Goal: Task Accomplishment & Management: Complete application form

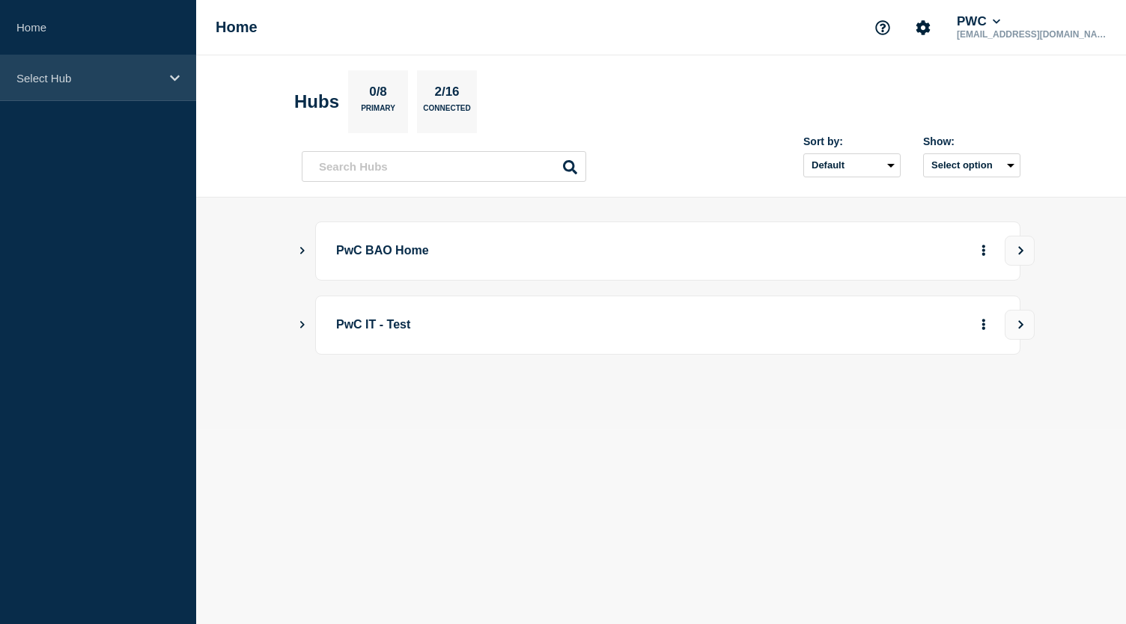
click at [148, 83] on p "Select Hub" at bounding box center [88, 78] width 144 height 13
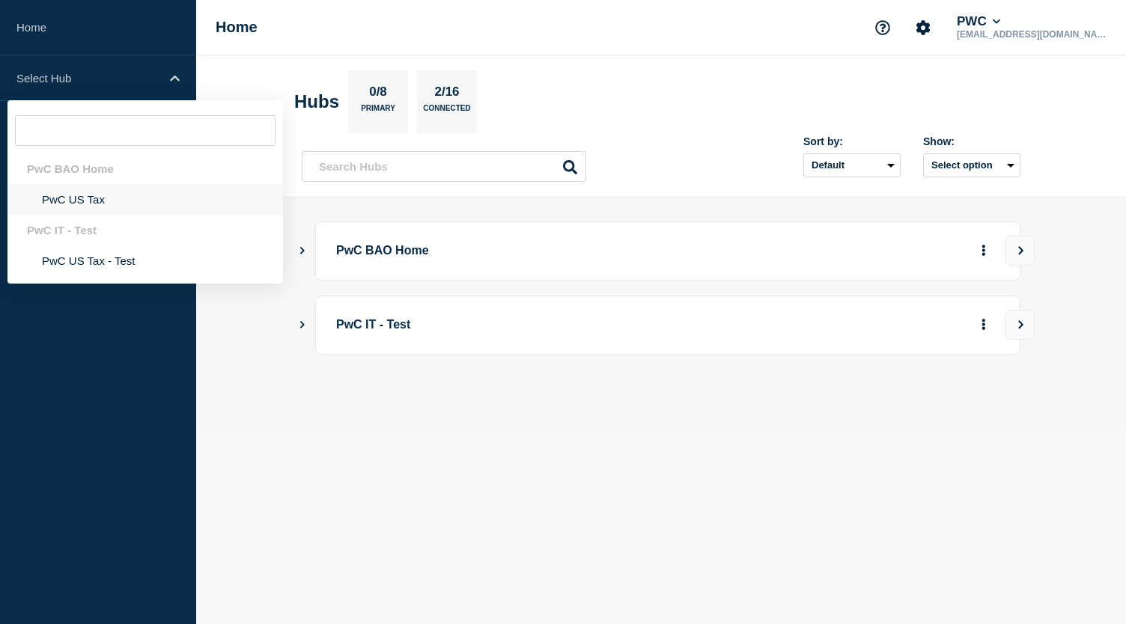
click at [85, 201] on li "PwC US Tax" at bounding box center [144, 199] width 275 height 31
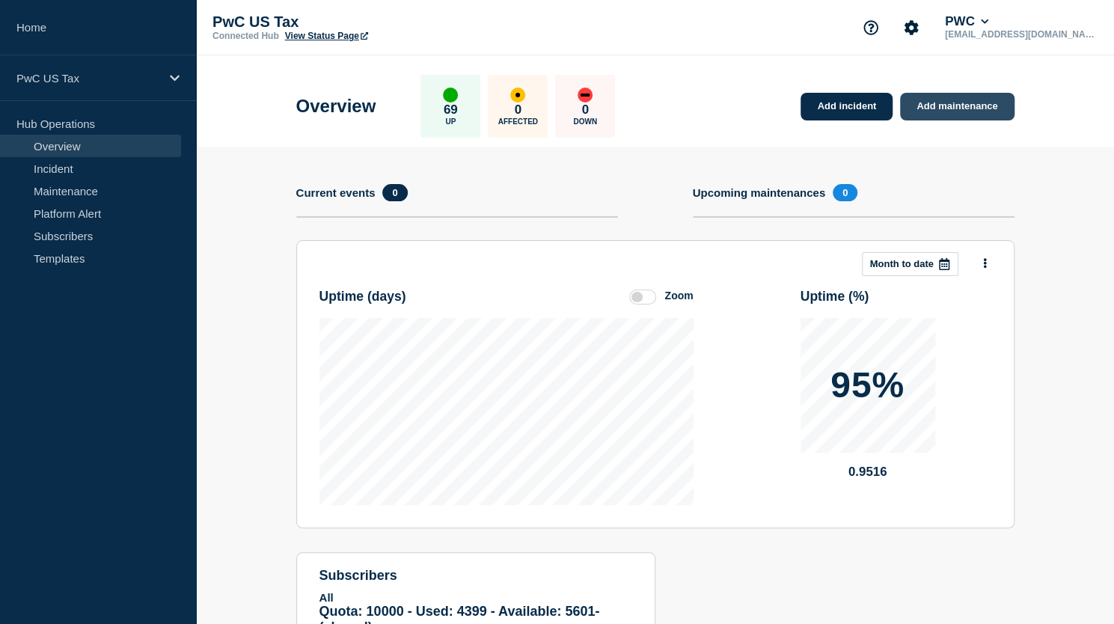
click at [941, 104] on link "Add maintenance" at bounding box center [957, 107] width 114 height 28
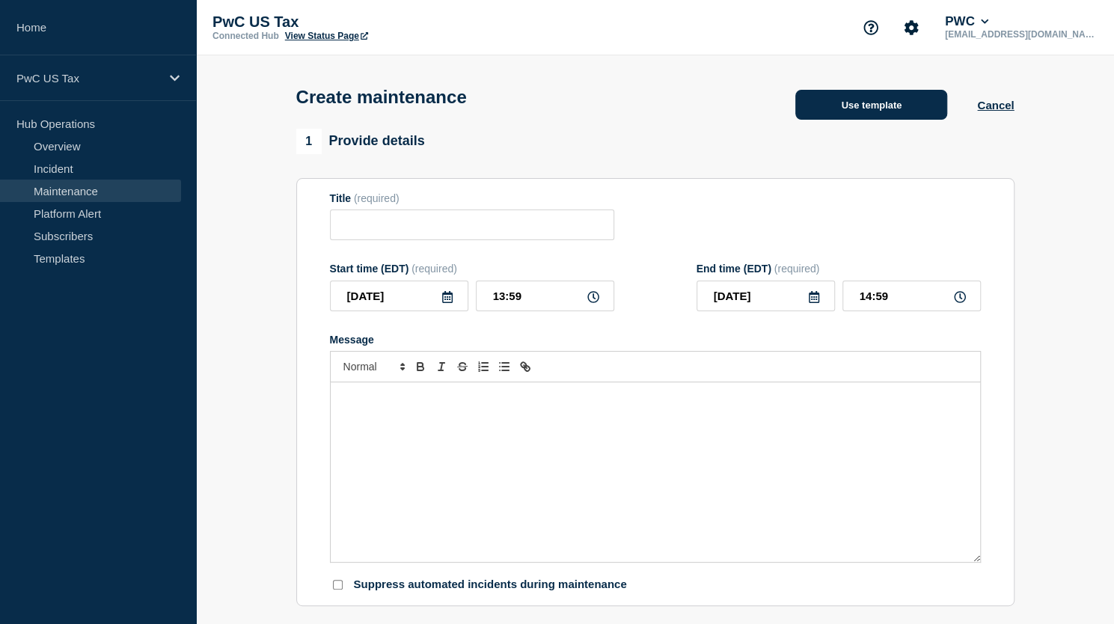
click at [883, 114] on button "Use template" at bounding box center [872, 105] width 152 height 30
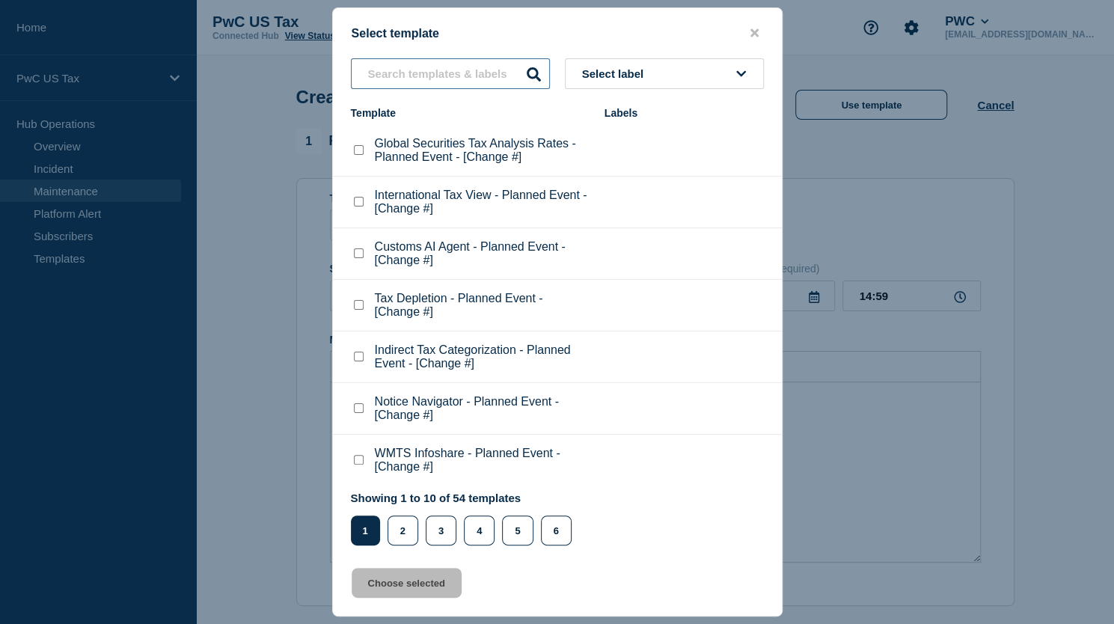
click at [424, 74] on input "text" at bounding box center [450, 73] width 199 height 31
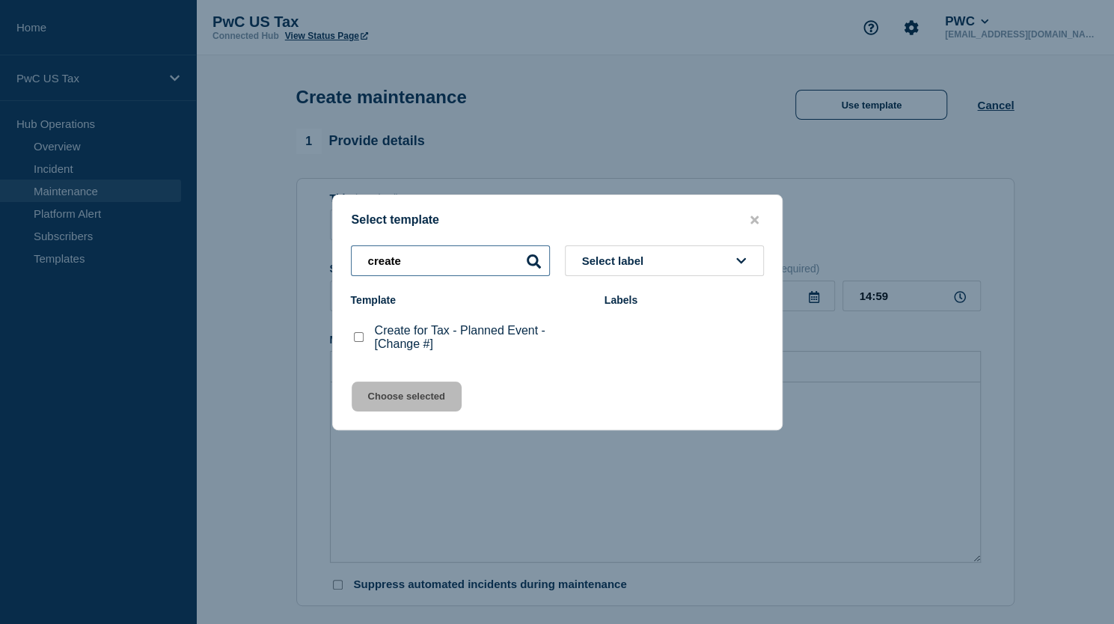
type input "create"
click at [362, 338] on checkbox"] "Create for Tax - Planned Event - [Change #] checkbox" at bounding box center [359, 337] width 10 height 10
checkbox checkbox"] "true"
click at [410, 403] on button "Choose selected" at bounding box center [407, 397] width 110 height 30
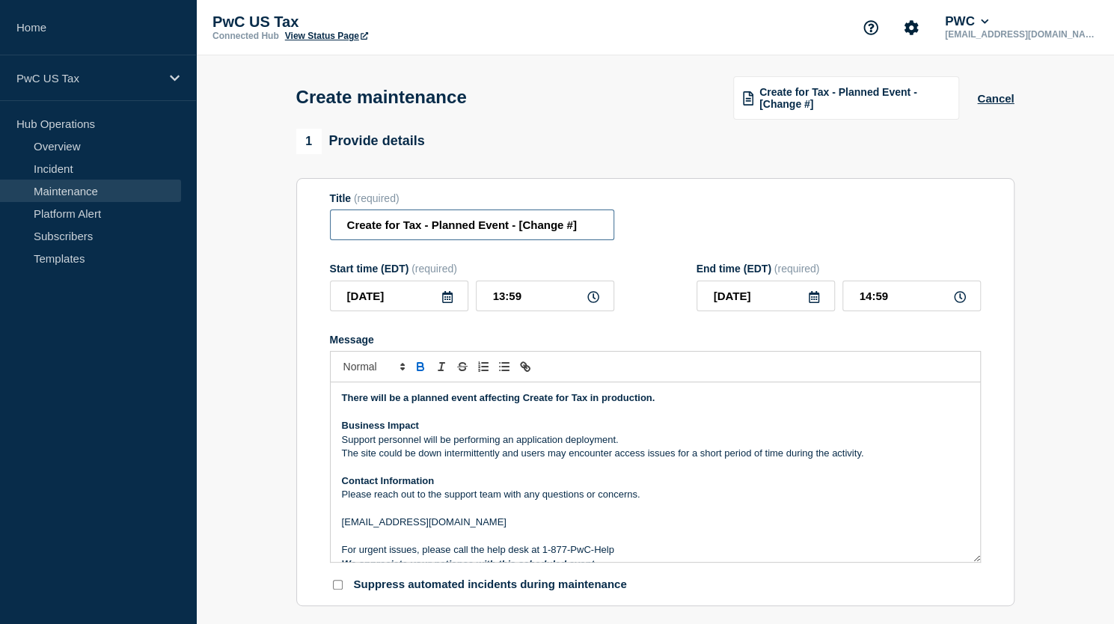
drag, startPoint x: 519, startPoint y: 228, endPoint x: 605, endPoint y: 230, distance: 86.1
click at [605, 230] on input "Create for Tax - Planned Event - [Change #]" at bounding box center [472, 225] width 284 height 31
paste input "CHG1545215"
type input "Create for Tax - Planned Event - CHG1545215"
click at [504, 299] on input "13:59" at bounding box center [545, 296] width 138 height 31
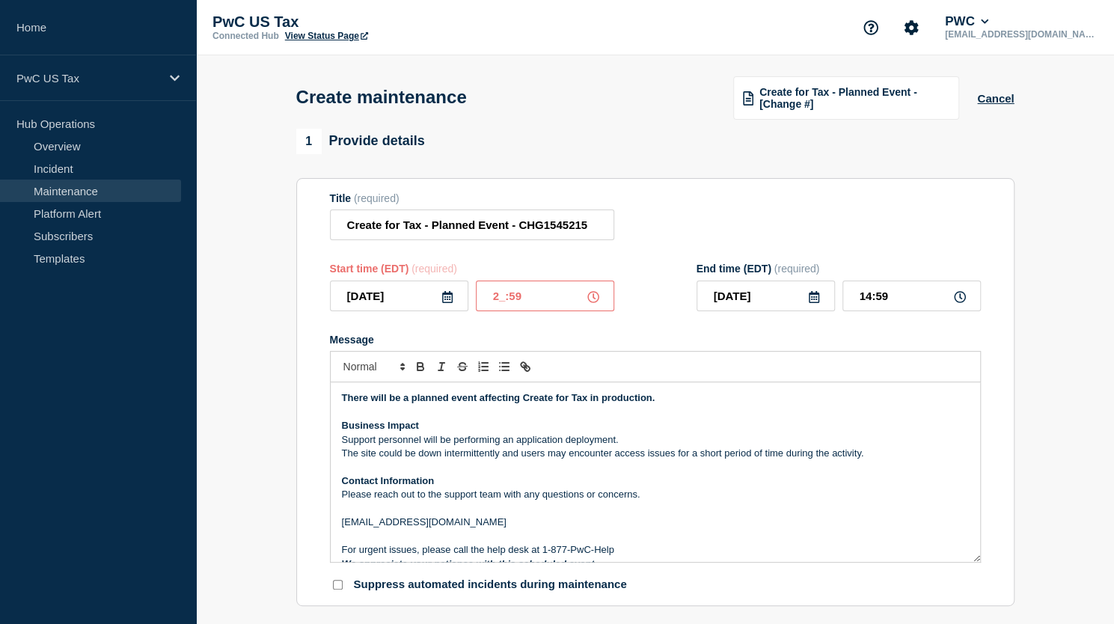
type input "22:59"
type input "23:59"
click at [543, 305] on input "22:59" at bounding box center [545, 296] width 138 height 31
type input "22:00"
drag, startPoint x: 890, startPoint y: 299, endPoint x: 917, endPoint y: 303, distance: 28.1
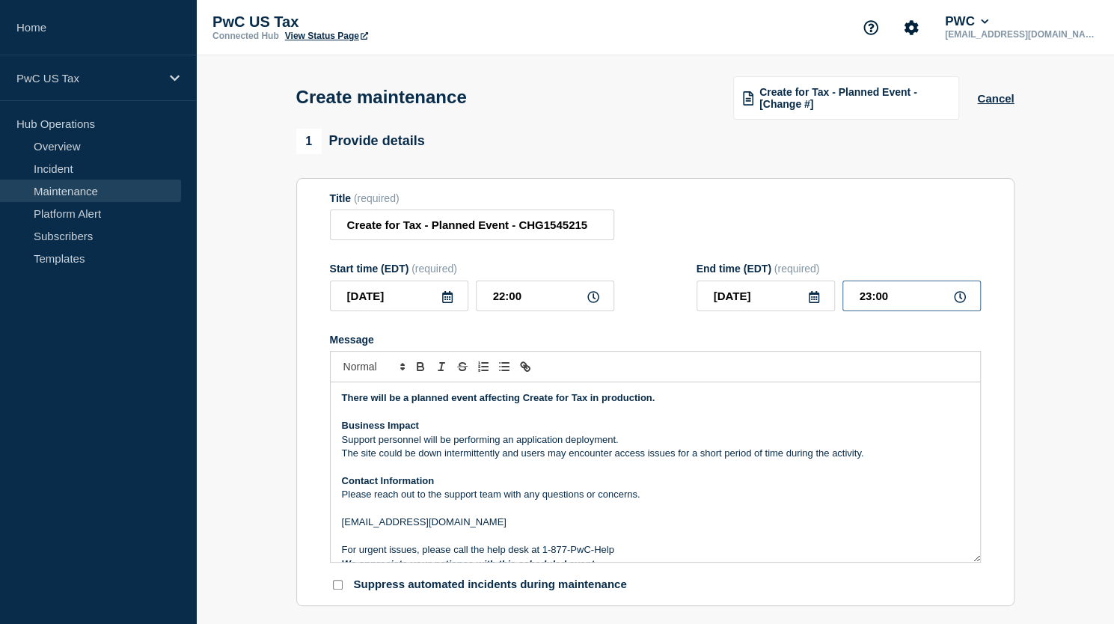
click at [894, 300] on input "23:00" at bounding box center [912, 296] width 138 height 31
type input "23:59"
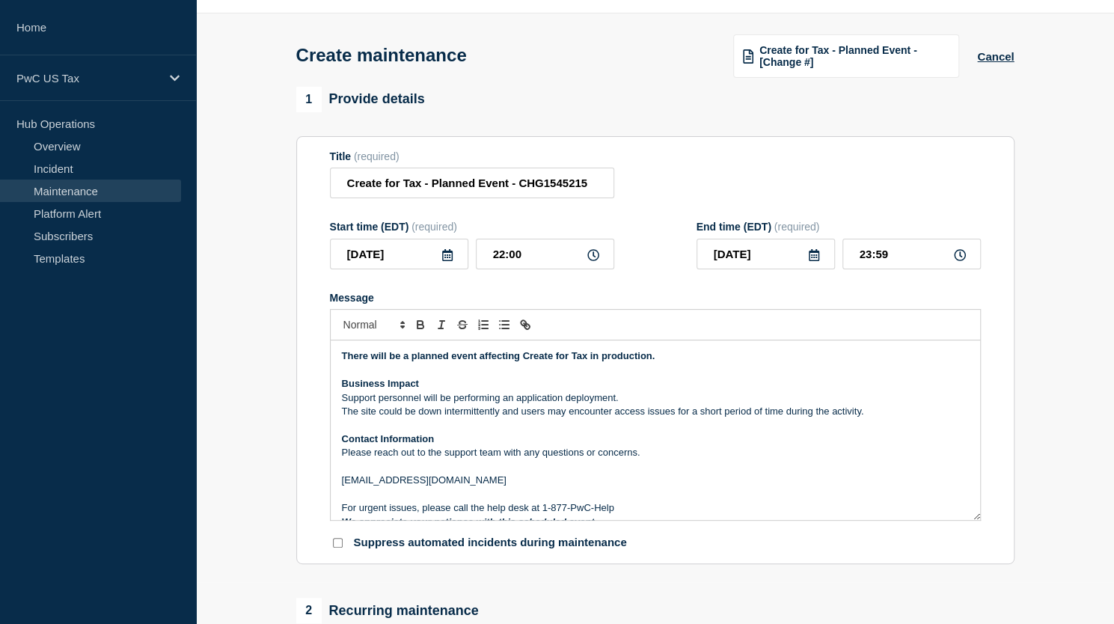
scroll to position [374, 0]
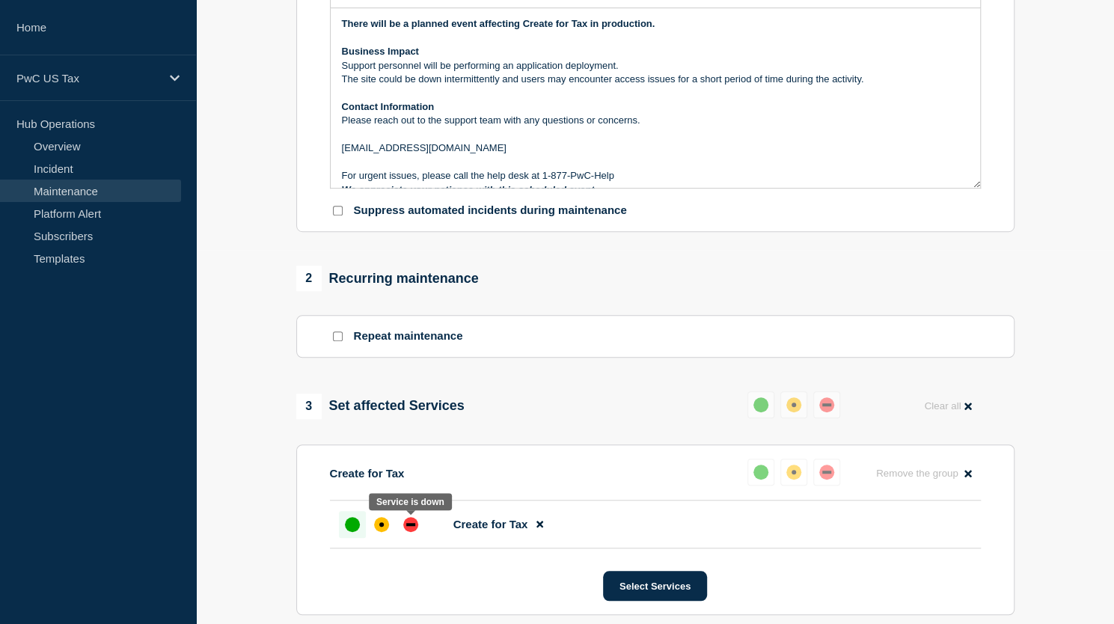
drag, startPoint x: 410, startPoint y: 528, endPoint x: 632, endPoint y: 527, distance: 221.5
click at [411, 526] on div "down" at bounding box center [410, 524] width 9 height 3
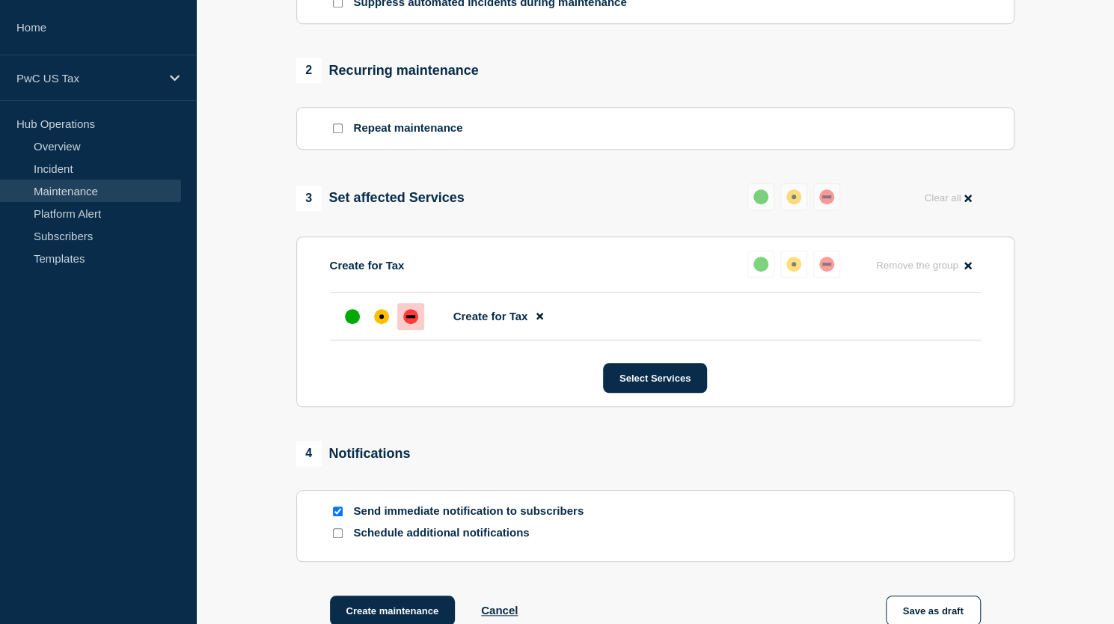
scroll to position [759, 0]
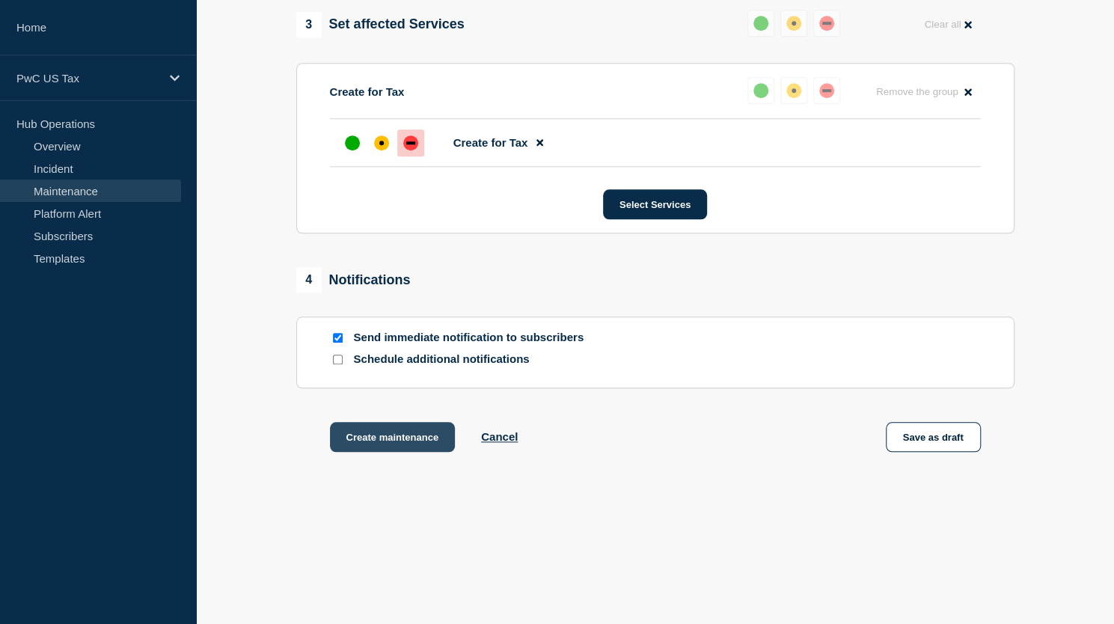
click at [382, 435] on button "Create maintenance" at bounding box center [393, 437] width 126 height 30
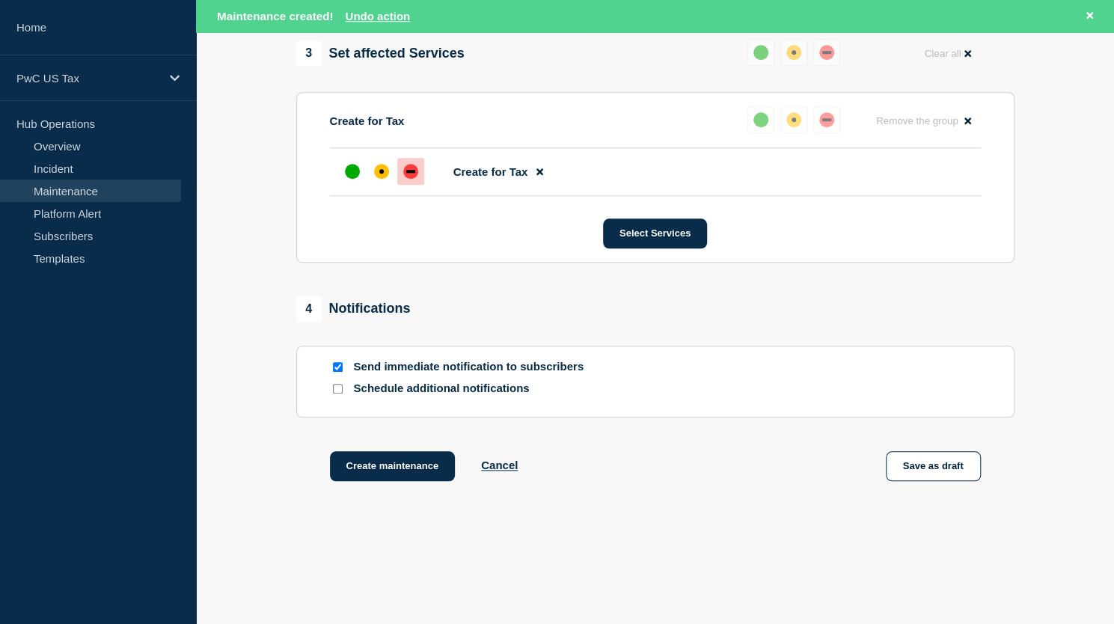
scroll to position [790, 0]
